Goal: Task Accomplishment & Management: Use online tool/utility

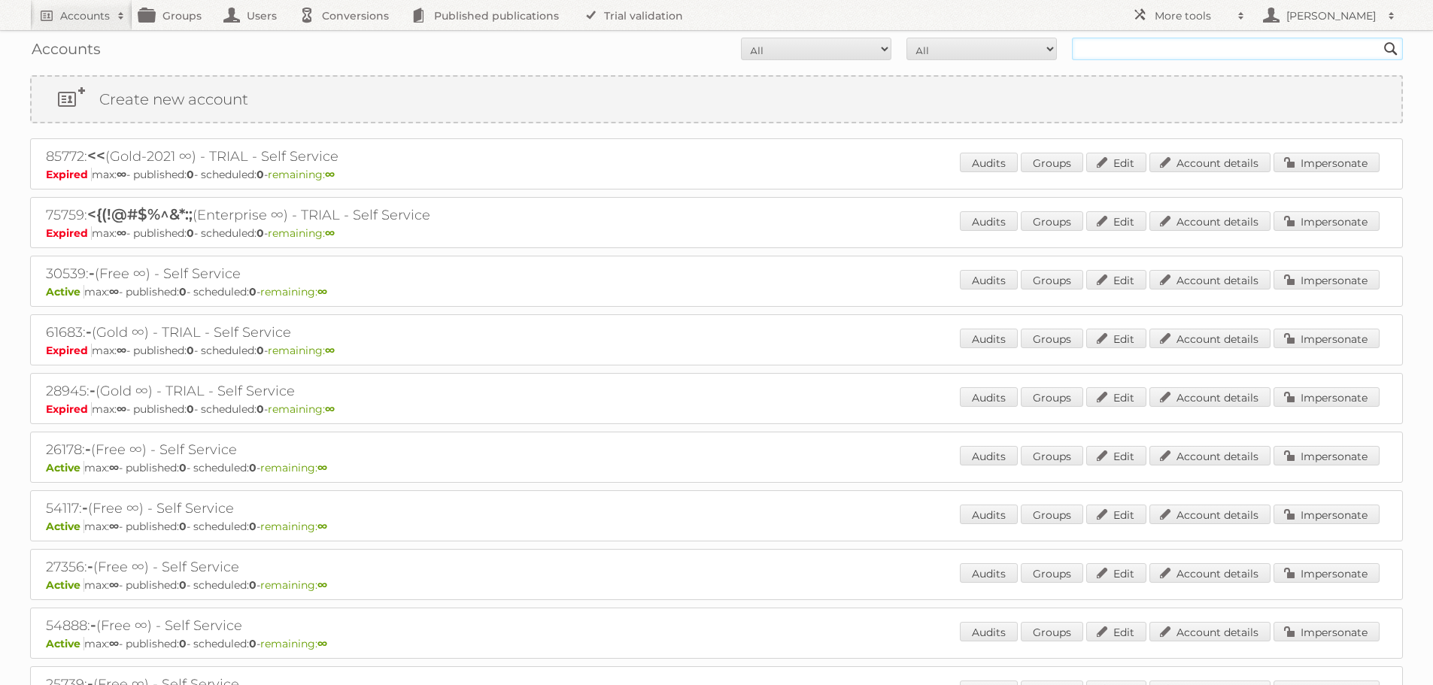
click at [1124, 52] on input "text" at bounding box center [1237, 49] width 331 height 23
type input "prenatal"
click at [1380, 38] on input "Search" at bounding box center [1391, 49] width 23 height 23
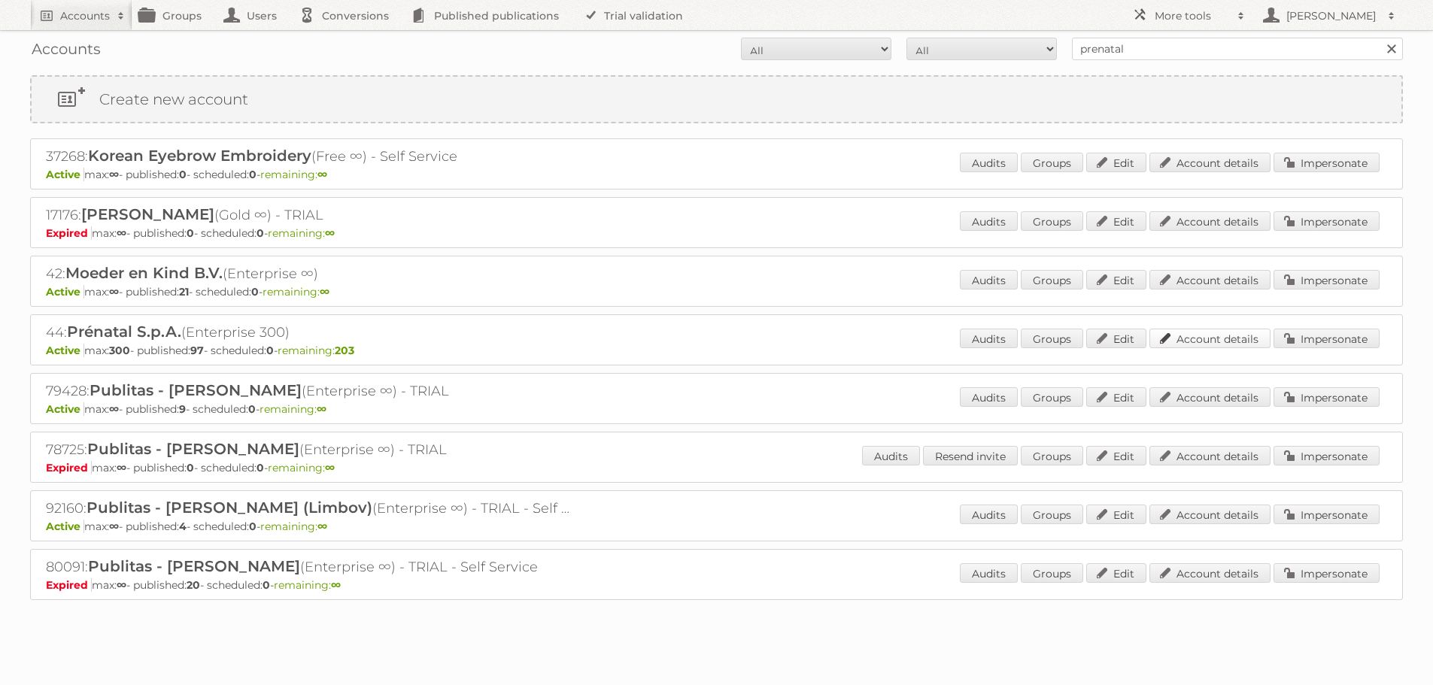
click at [1226, 344] on link "Account details" at bounding box center [1210, 339] width 121 height 20
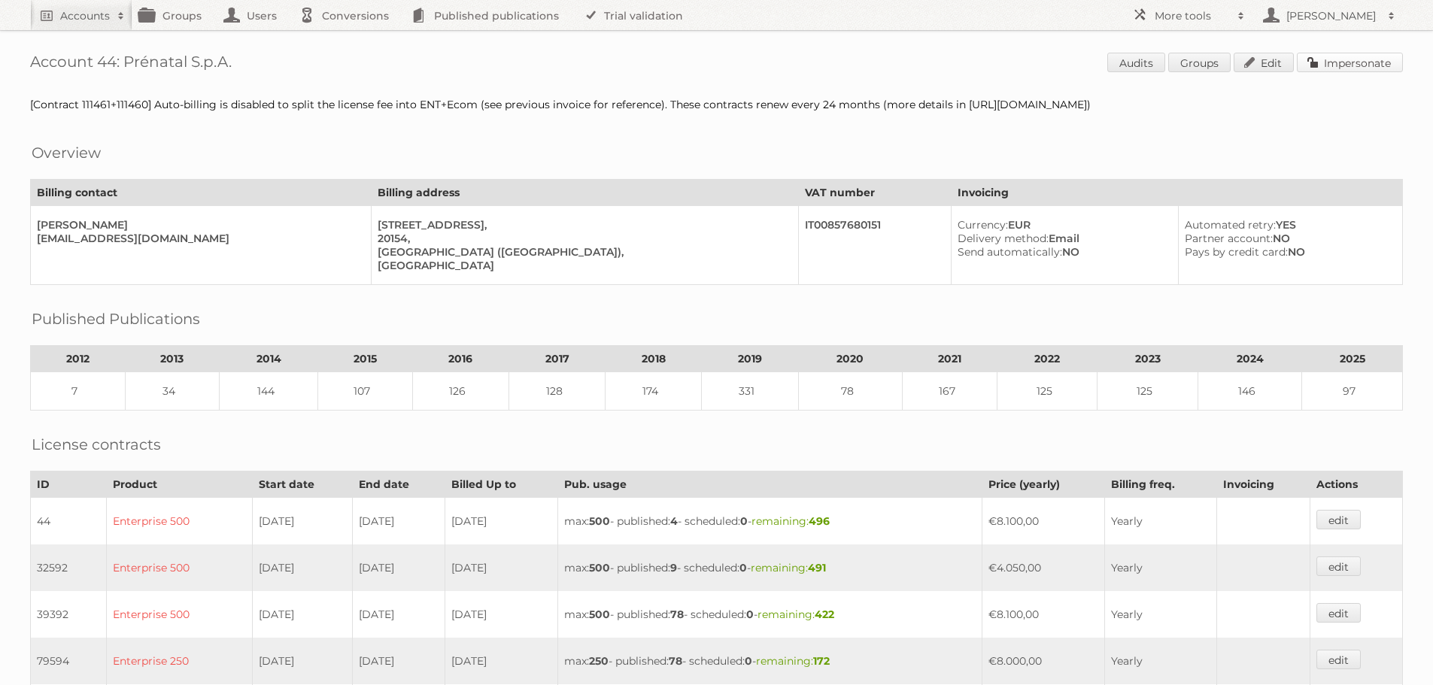
click at [1347, 62] on link "Impersonate" at bounding box center [1350, 63] width 106 height 20
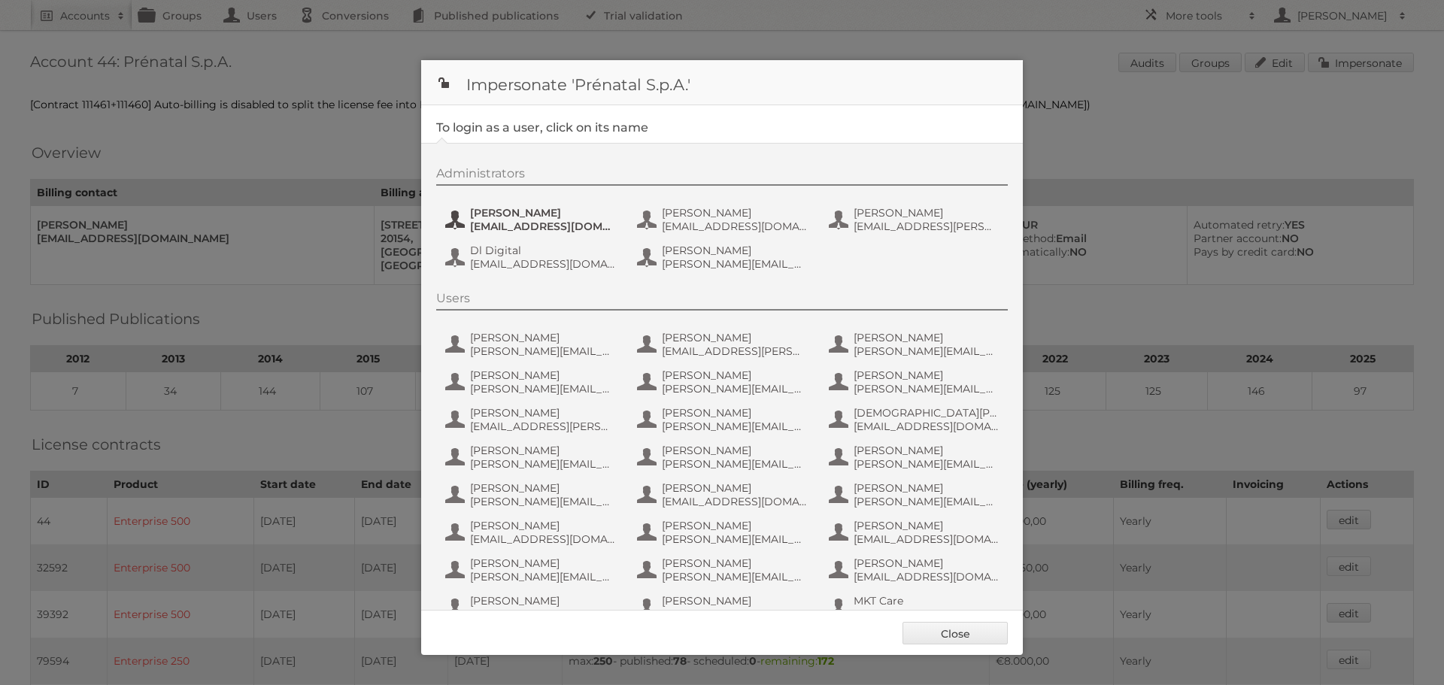
click at [515, 216] on span "Alessia Bramati" at bounding box center [543, 213] width 146 height 14
